Goal: Task Accomplishment & Management: Complete application form

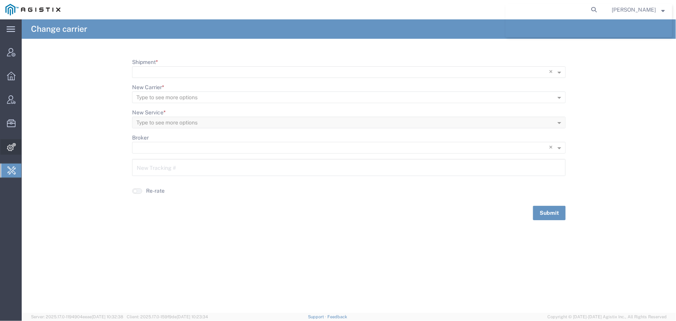
click at [27, 145] on span "Integrations" at bounding box center [23, 147] width 5 height 16
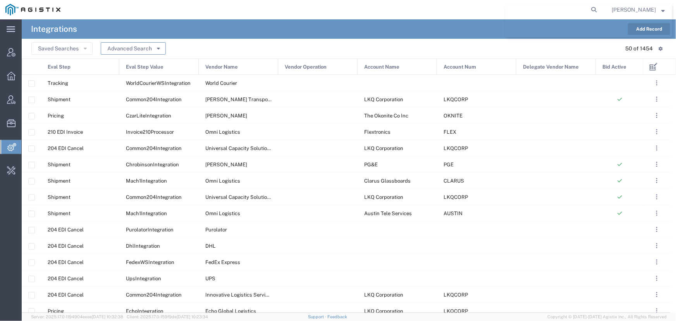
click at [121, 49] on button "Advanced Search" at bounding box center [133, 48] width 65 height 12
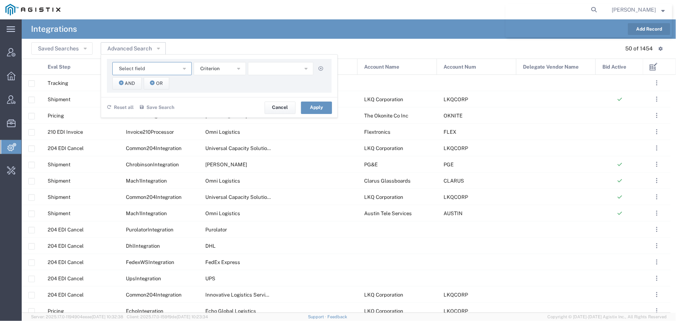
click at [141, 66] on span "Select field" at bounding box center [132, 68] width 26 height 7
click at [136, 136] on span "Vendor Name" at bounding box center [152, 138] width 78 height 10
click at [220, 69] on span "starts with" at bounding box center [212, 68] width 24 height 7
drag, startPoint x: 215, startPoint y: 86, endPoint x: 257, endPoint y: 74, distance: 43.5
click at [220, 86] on span "contains" at bounding box center [220, 83] width 51 height 10
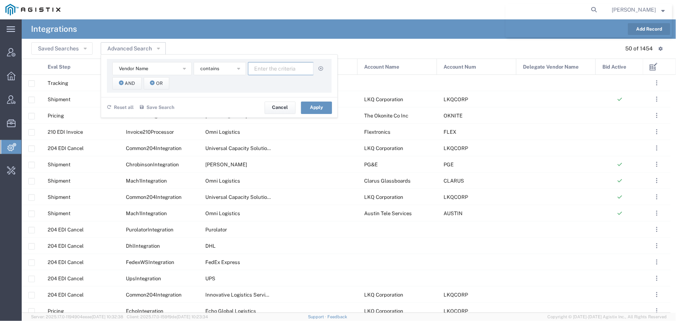
click at [267, 72] on input "text" at bounding box center [281, 68] width 66 height 13
type input "world courier"
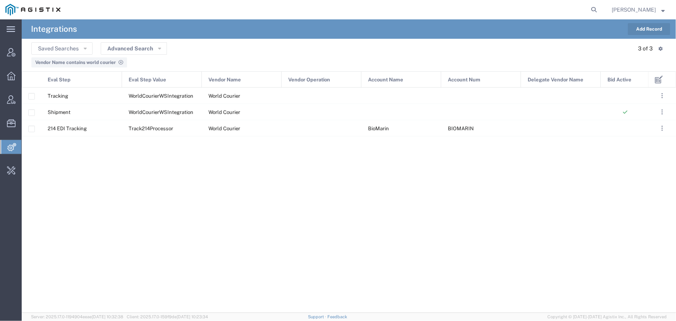
click at [649, 29] on button "Add Record" at bounding box center [649, 29] width 42 height 12
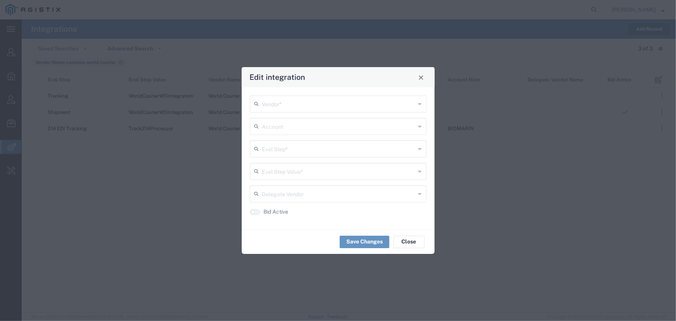
click at [290, 103] on input "text" at bounding box center [338, 103] width 153 height 14
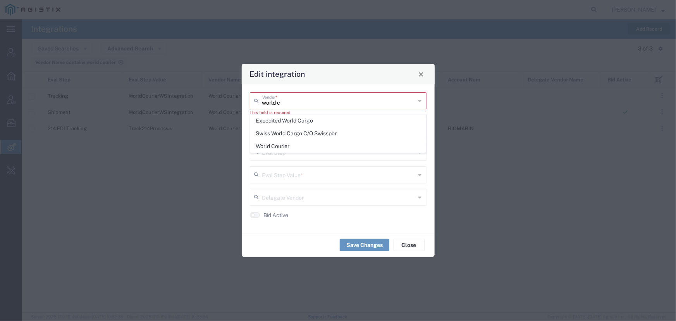
click at [279, 145] on span "World Courier" at bounding box center [338, 146] width 175 height 12
type input "World Courier"
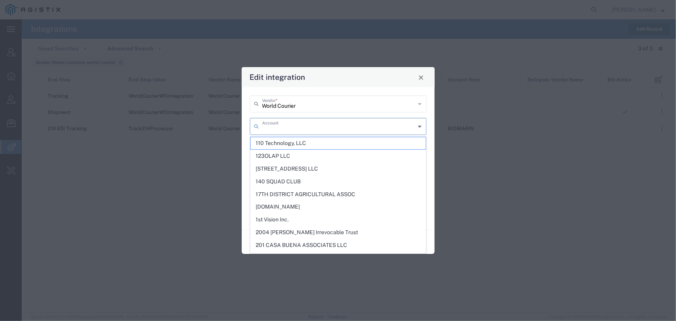
click at [281, 127] on input "text" at bounding box center [338, 126] width 153 height 14
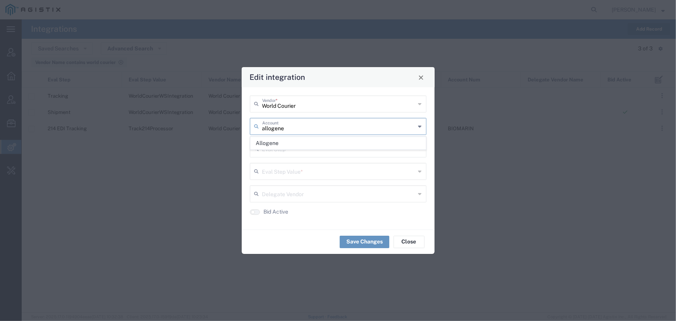
click at [270, 143] on span "Allogene" at bounding box center [338, 143] width 175 height 12
type input "Allogene"
click at [273, 151] on input "text" at bounding box center [338, 148] width 153 height 14
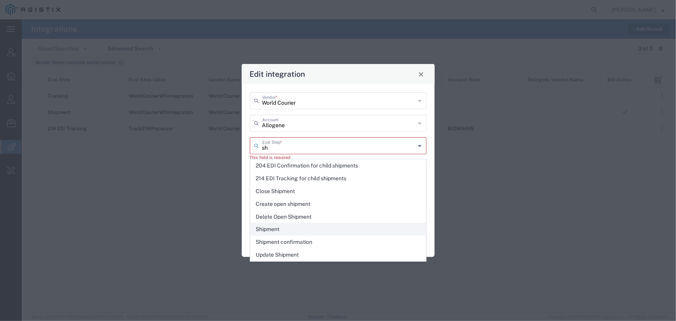
click at [272, 227] on span "Shipment" at bounding box center [338, 229] width 175 height 12
type input "Shipment"
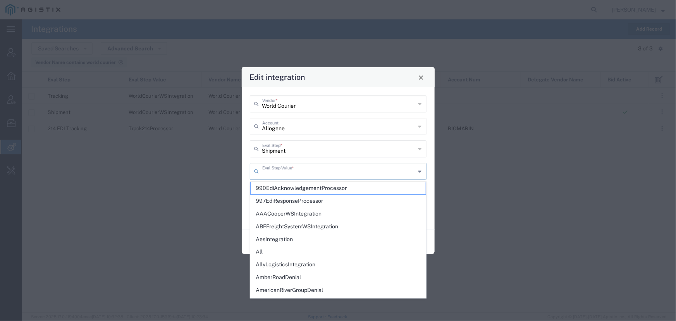
click at [282, 171] on input "text" at bounding box center [338, 171] width 153 height 14
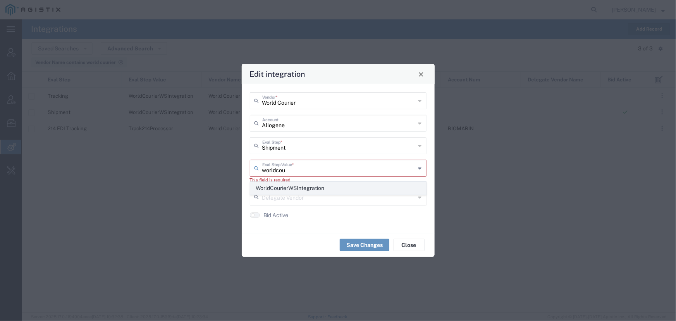
click at [298, 190] on span "WorldCourierWSIntegration" at bounding box center [338, 188] width 175 height 12
type input "WorldCourierWSIntegration"
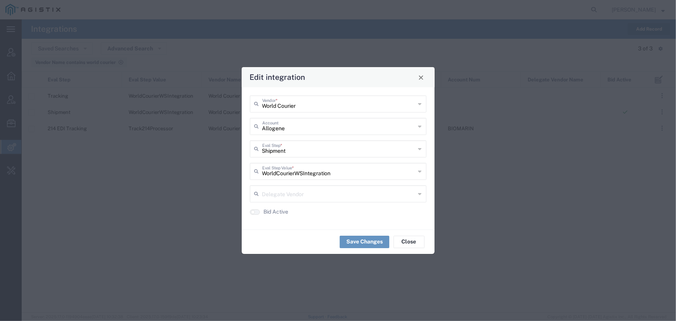
drag, startPoint x: 254, startPoint y: 212, endPoint x: 267, endPoint y: 215, distance: 13.5
click at [257, 212] on button "button" at bounding box center [255, 211] width 10 height 5
click at [367, 241] on button "Save Changes" at bounding box center [365, 242] width 50 height 12
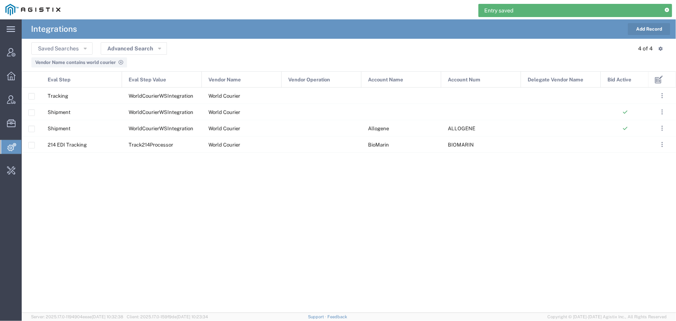
click at [656, 27] on button "Add Record" at bounding box center [649, 29] width 42 height 12
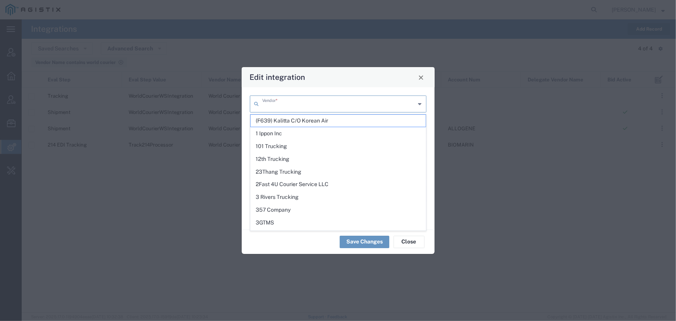
click at [270, 107] on input "text" at bounding box center [338, 103] width 153 height 14
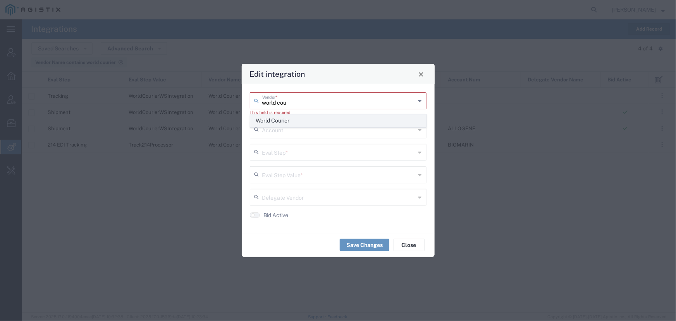
click at [268, 121] on span "World Courier" at bounding box center [338, 121] width 175 height 12
type input "World Courier"
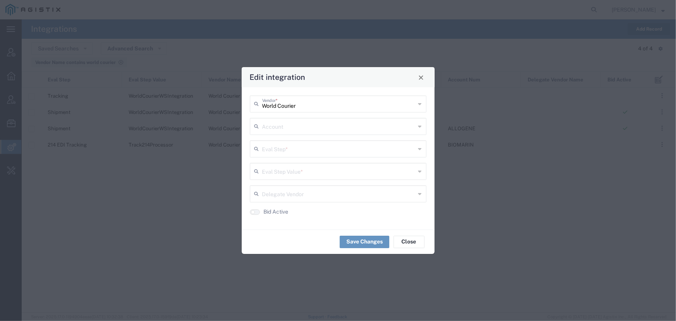
click at [266, 131] on input "text" at bounding box center [338, 126] width 153 height 14
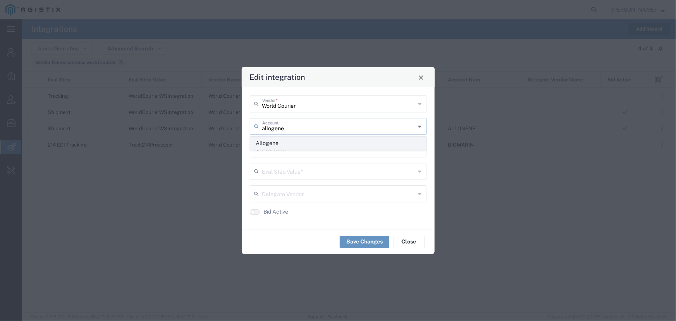
click at [268, 146] on span "Allogene" at bounding box center [338, 143] width 175 height 12
type input "Allogene"
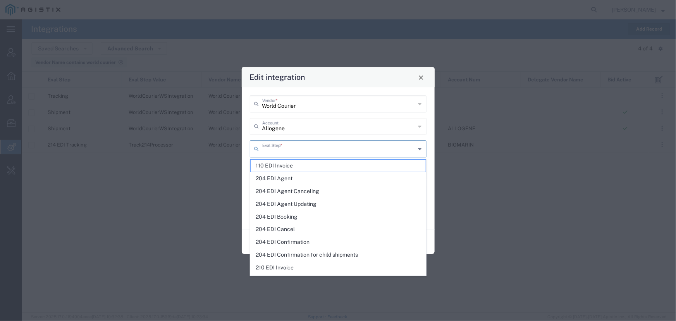
click at [270, 150] on input "text" at bounding box center [338, 148] width 153 height 14
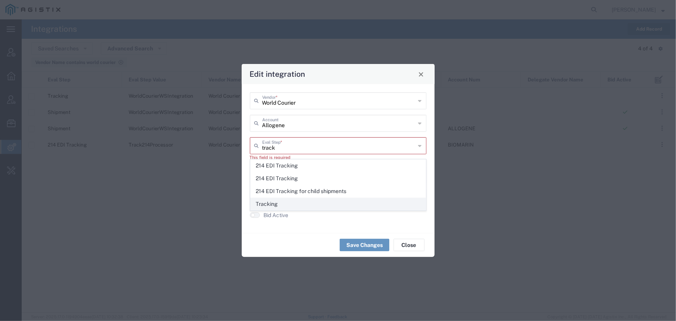
click at [266, 204] on span "Tracking" at bounding box center [338, 204] width 175 height 12
type input "Tracking"
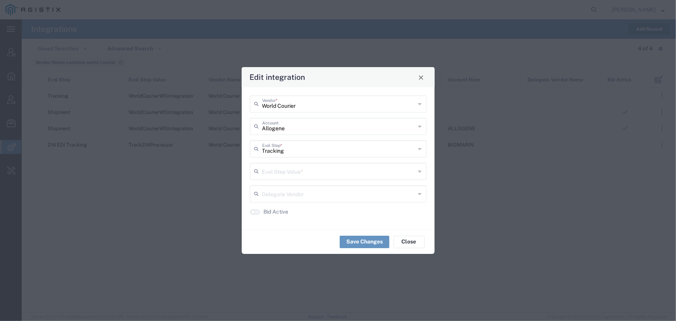
click at [281, 176] on input "text" at bounding box center [338, 171] width 153 height 14
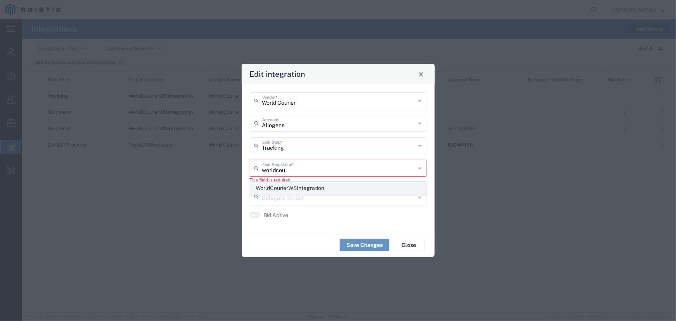
click at [274, 189] on span "WorldCourierWSIntegration" at bounding box center [338, 188] width 175 height 12
type input "WorldCourierWSIntegration"
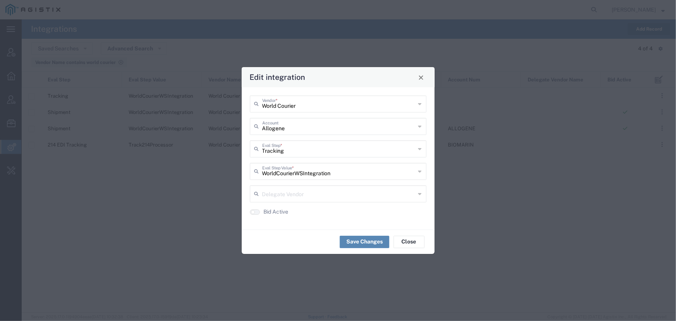
click at [365, 243] on button "Save Changes" at bounding box center [365, 242] width 50 height 12
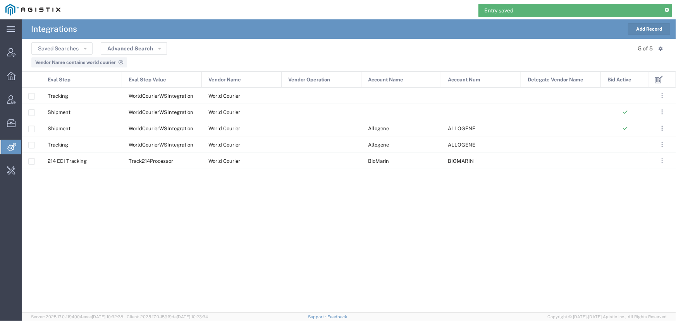
click at [644, 28] on button "Add Record" at bounding box center [649, 29] width 42 height 12
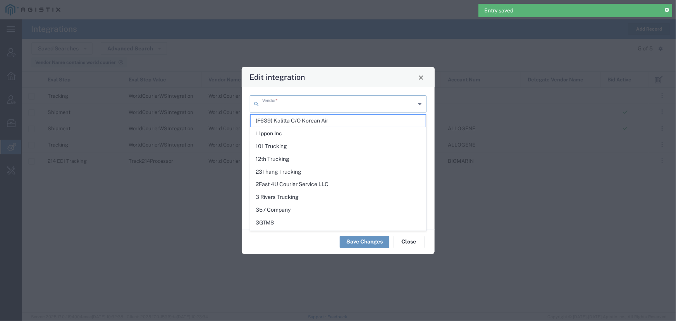
click at [298, 107] on input "text" at bounding box center [338, 103] width 153 height 14
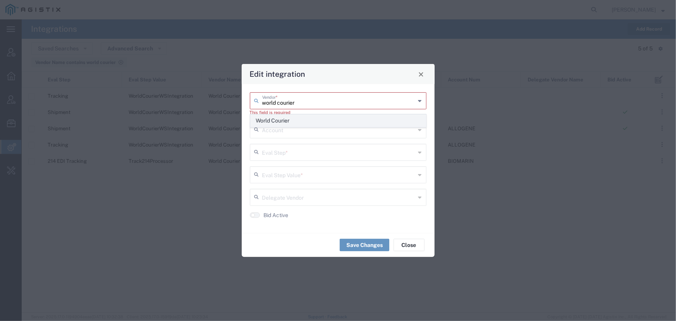
click at [276, 124] on span "World Courier" at bounding box center [338, 121] width 175 height 12
type input "World Courier"
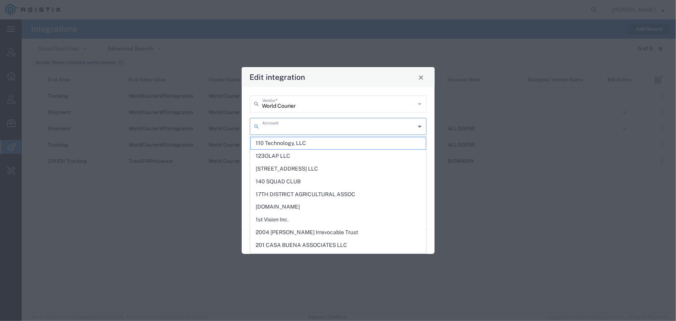
click at [275, 129] on input "text" at bounding box center [338, 126] width 153 height 14
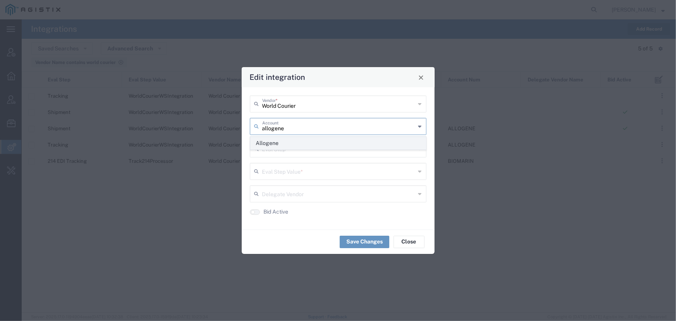
click at [267, 146] on span "Allogene" at bounding box center [338, 143] width 175 height 12
type input "Allogene"
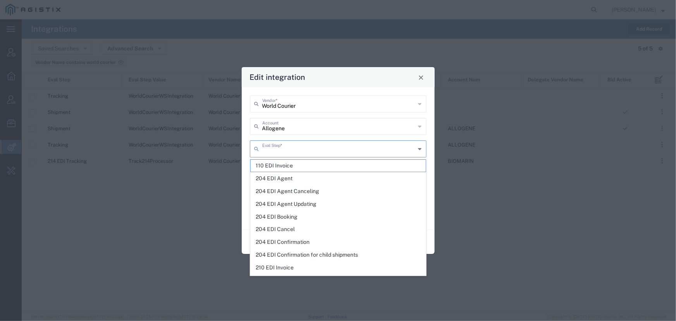
click at [271, 152] on input "text" at bounding box center [338, 148] width 153 height 14
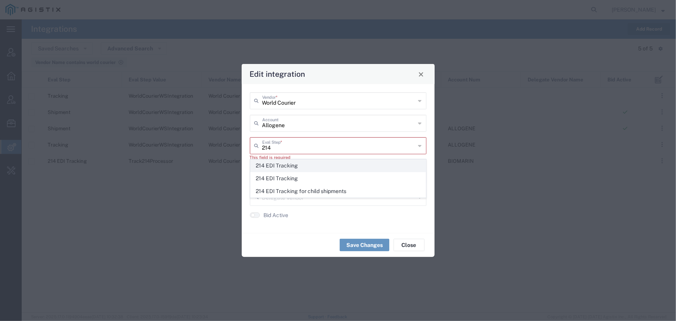
click at [277, 167] on span "214 EDI Tracking" at bounding box center [338, 166] width 175 height 12
type input "214 EDI Tracking"
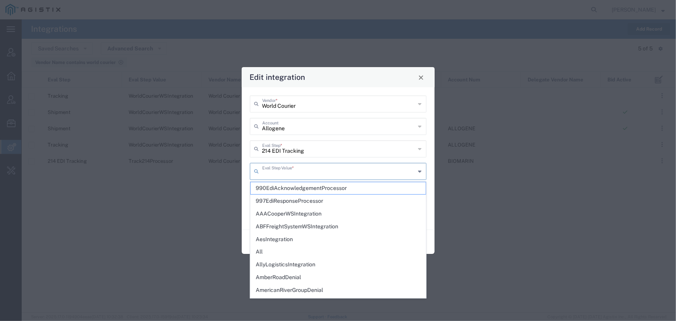
click at [279, 176] on input "text" at bounding box center [338, 171] width 153 height 14
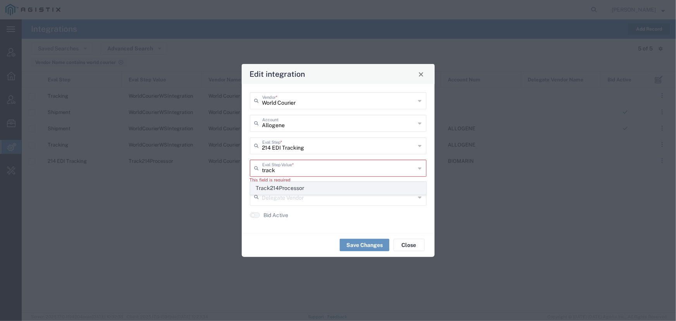
click at [276, 188] on span "Track214Processor" at bounding box center [338, 188] width 175 height 12
type input "Track214Processor"
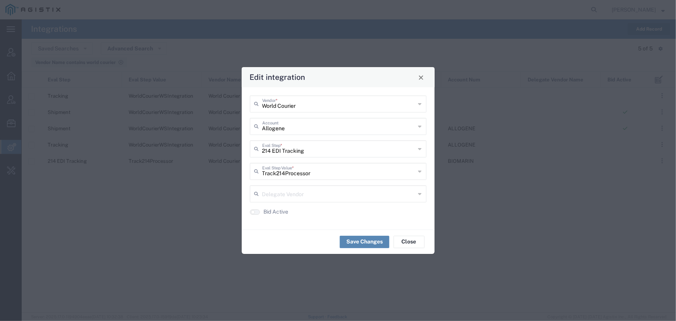
click at [370, 241] on button "Save Changes" at bounding box center [365, 242] width 50 height 12
